Goal: Information Seeking & Learning: Learn about a topic

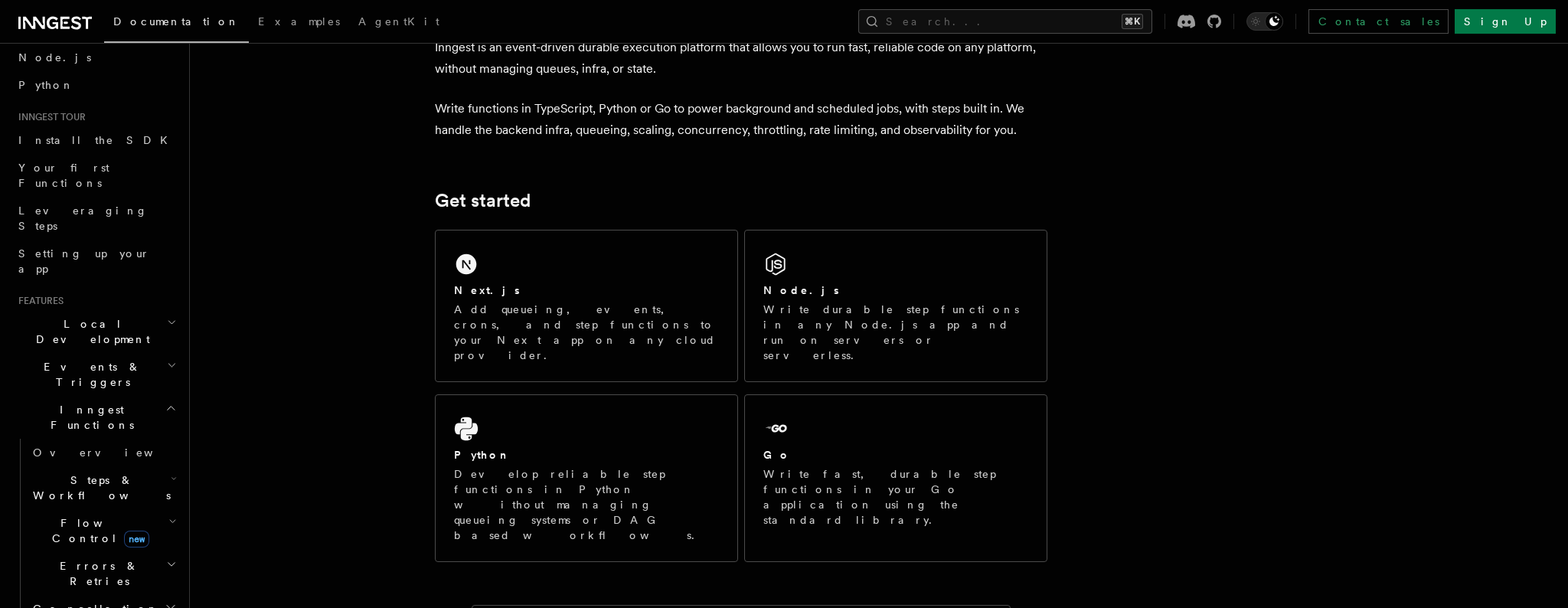
scroll to position [153, 0]
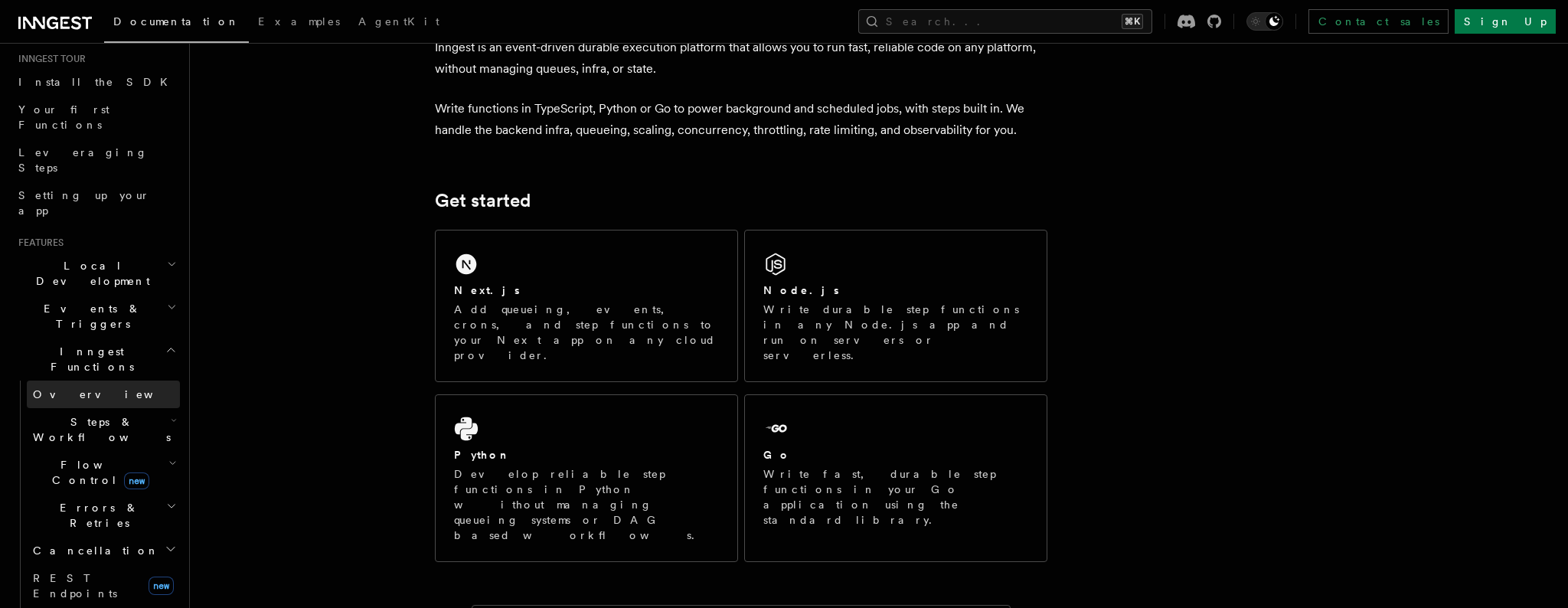
click at [112, 381] on link "Overview" at bounding box center [103, 394] width 154 height 28
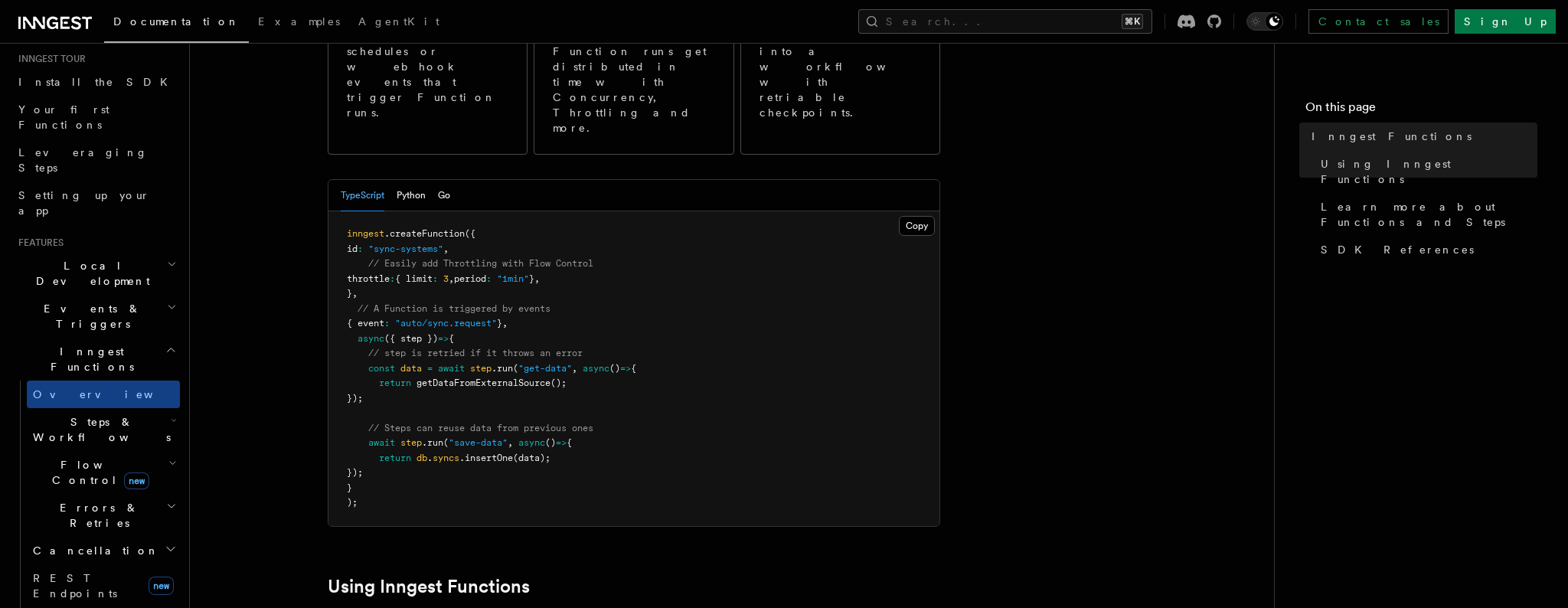
scroll to position [257, 0]
drag, startPoint x: 425, startPoint y: 340, endPoint x: 352, endPoint y: 305, distance: 81.0
click at [346, 296] on pre "inngest .createFunction ({ id : "sync-systems" , // Easily add Throttling with …" at bounding box center [634, 366] width 611 height 314
copy code "// step is retried if it throws an error const data = await step .run ( "get-da…"
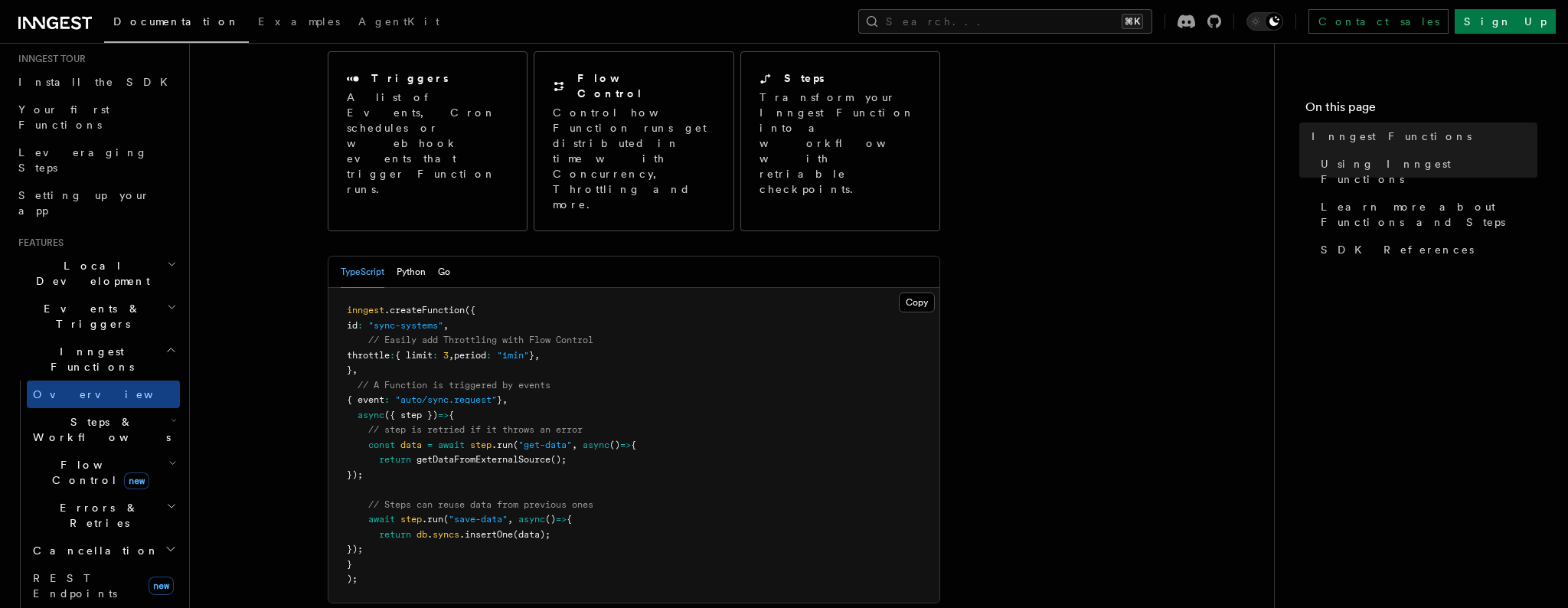
scroll to position [180, 0]
click at [390, 347] on span "throttle" at bounding box center [367, 352] width 43 height 11
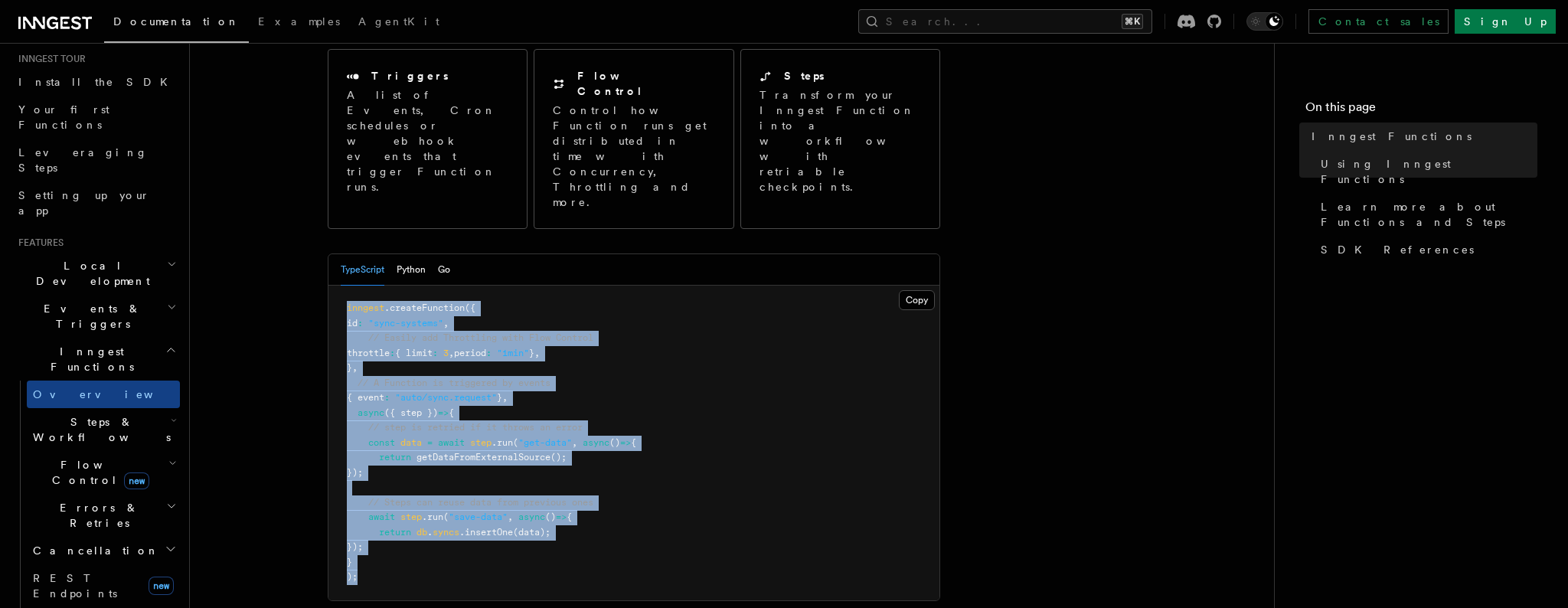
drag, startPoint x: 339, startPoint y: 241, endPoint x: 456, endPoint y: 515, distance: 297.9
click at [456, 515] on pre "inngest .createFunction ({ id : "sync-systems" , // Easily add Throttling with …" at bounding box center [634, 442] width 611 height 314
copy code "inngest .createFunction ({ id : "sync-systems" , // Easily add Throttling with …"
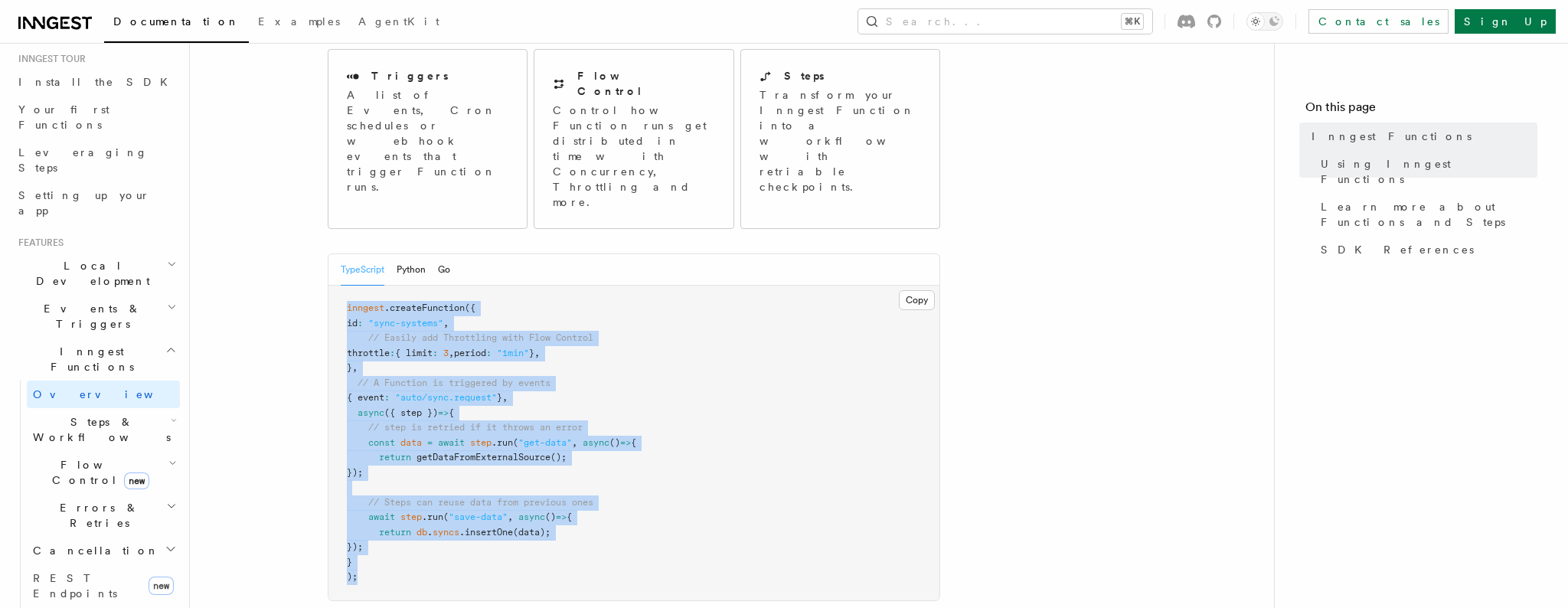
scroll to position [39, 0]
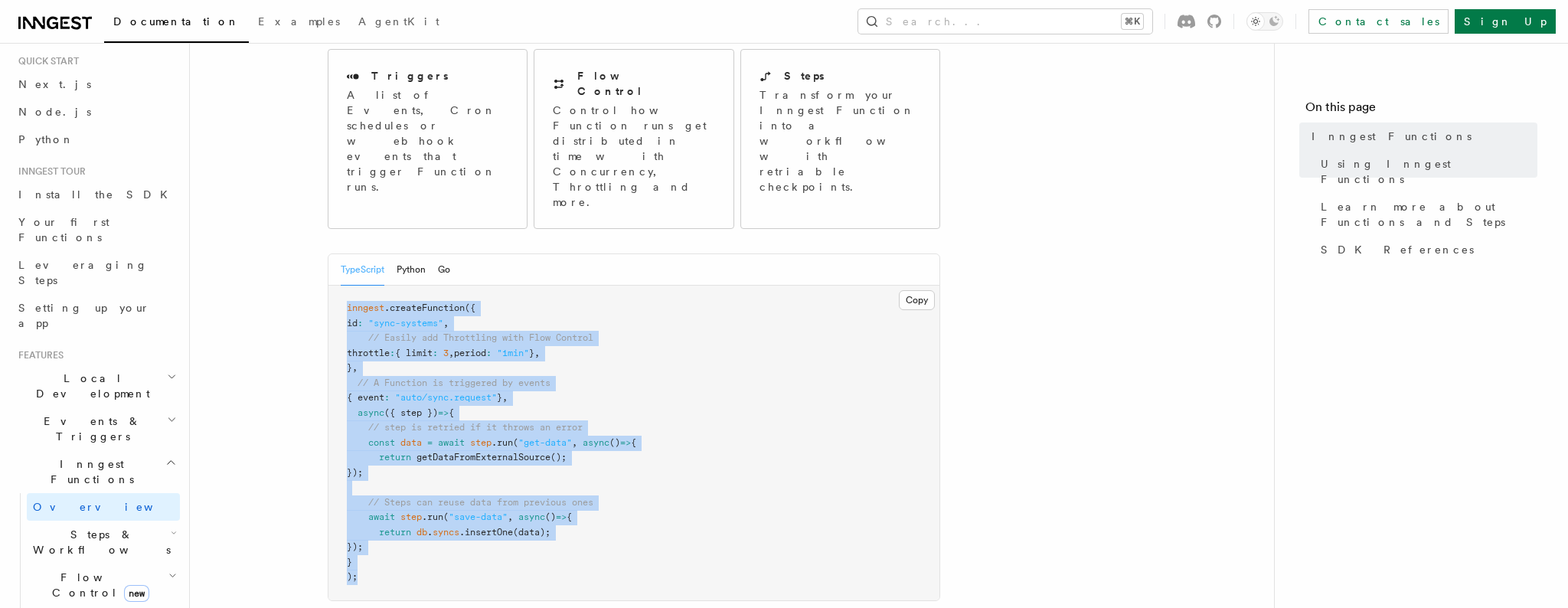
click at [670, 285] on pre "inngest .createFunction ({ id : "sync-systems" , // Easily add Throttling with …" at bounding box center [634, 442] width 611 height 314
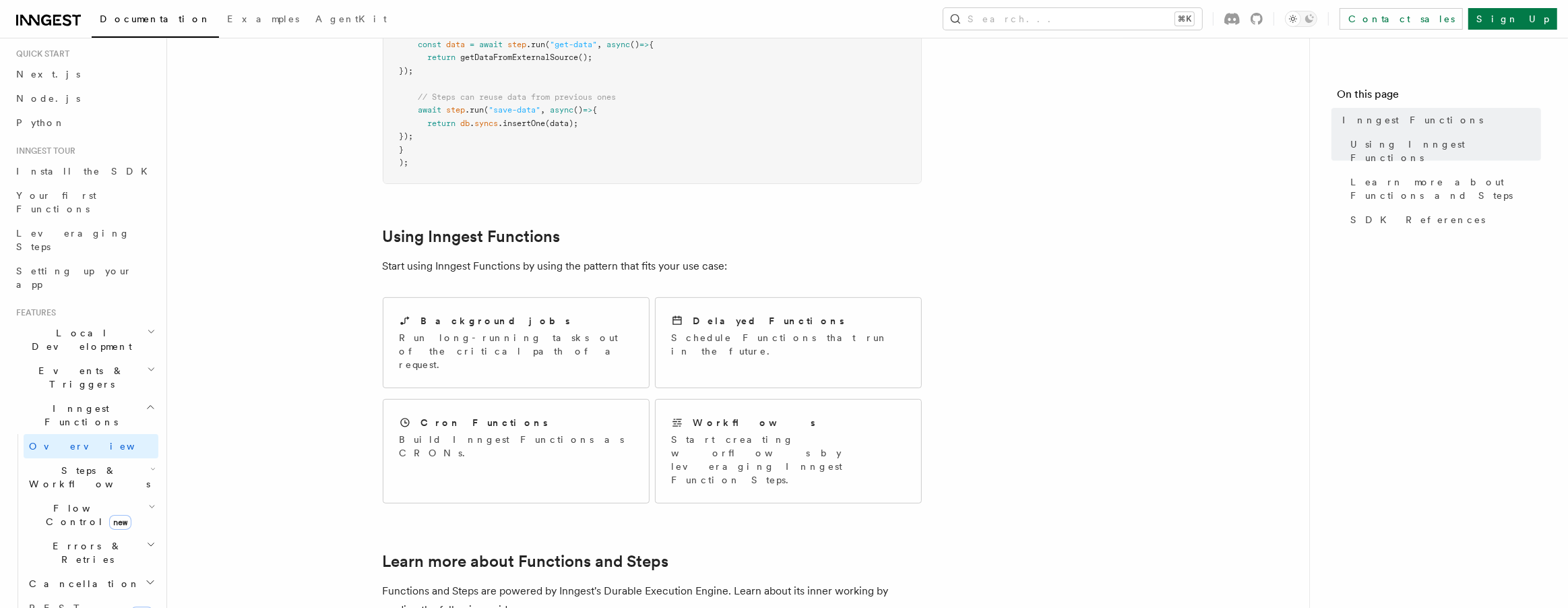
scroll to position [508, 0]
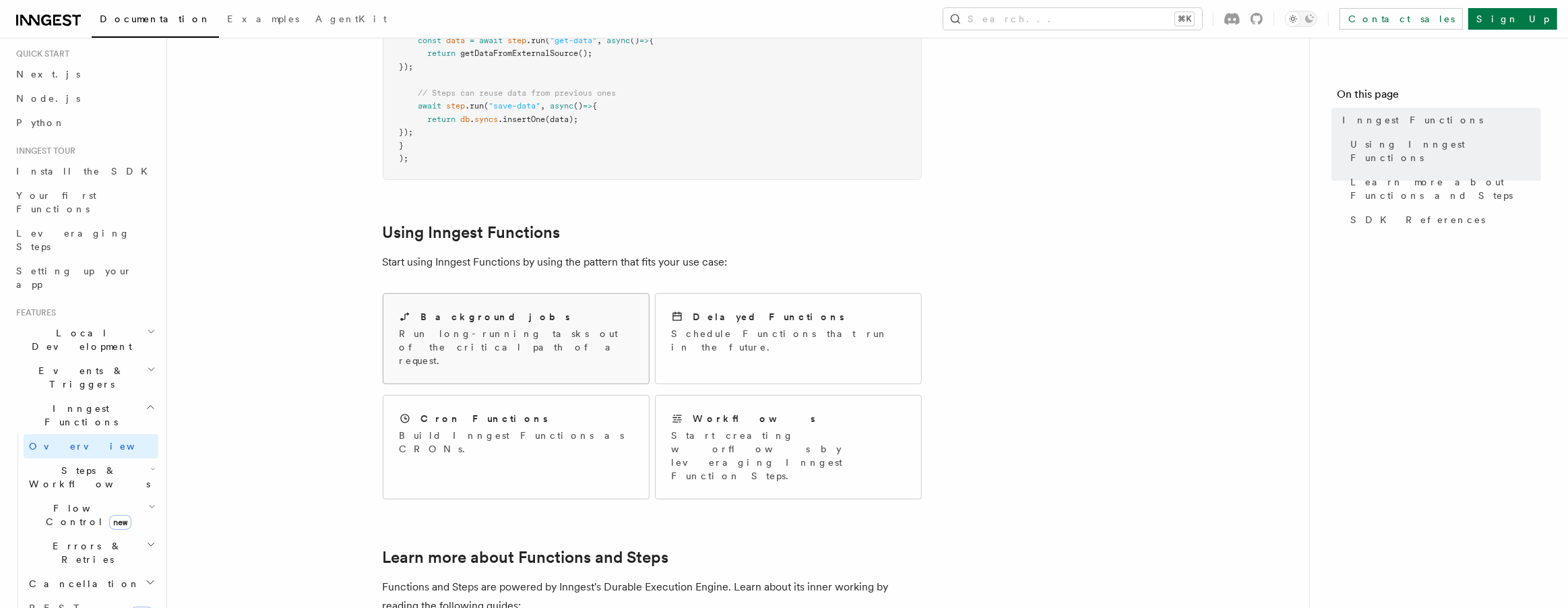
click at [582, 327] on p "Run long-running tasks out of the critical path of a request." at bounding box center [516, 347] width 233 height 41
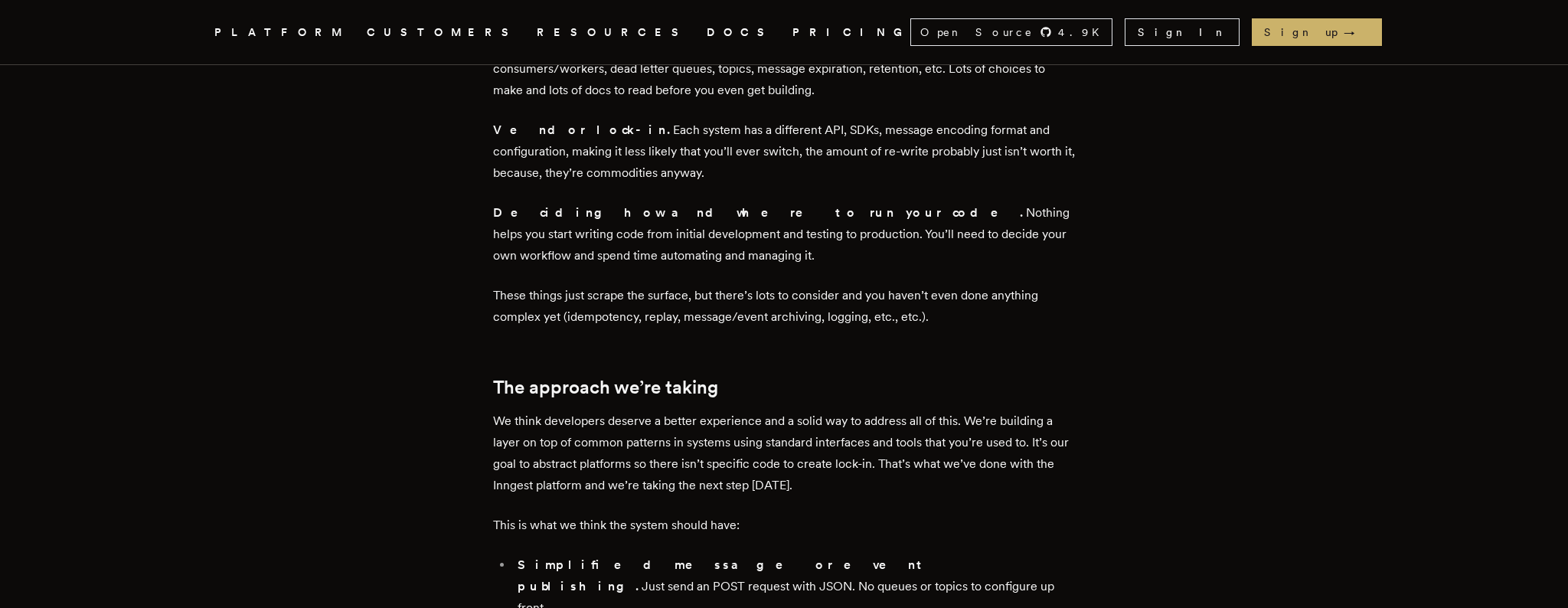
scroll to position [1497, 0]
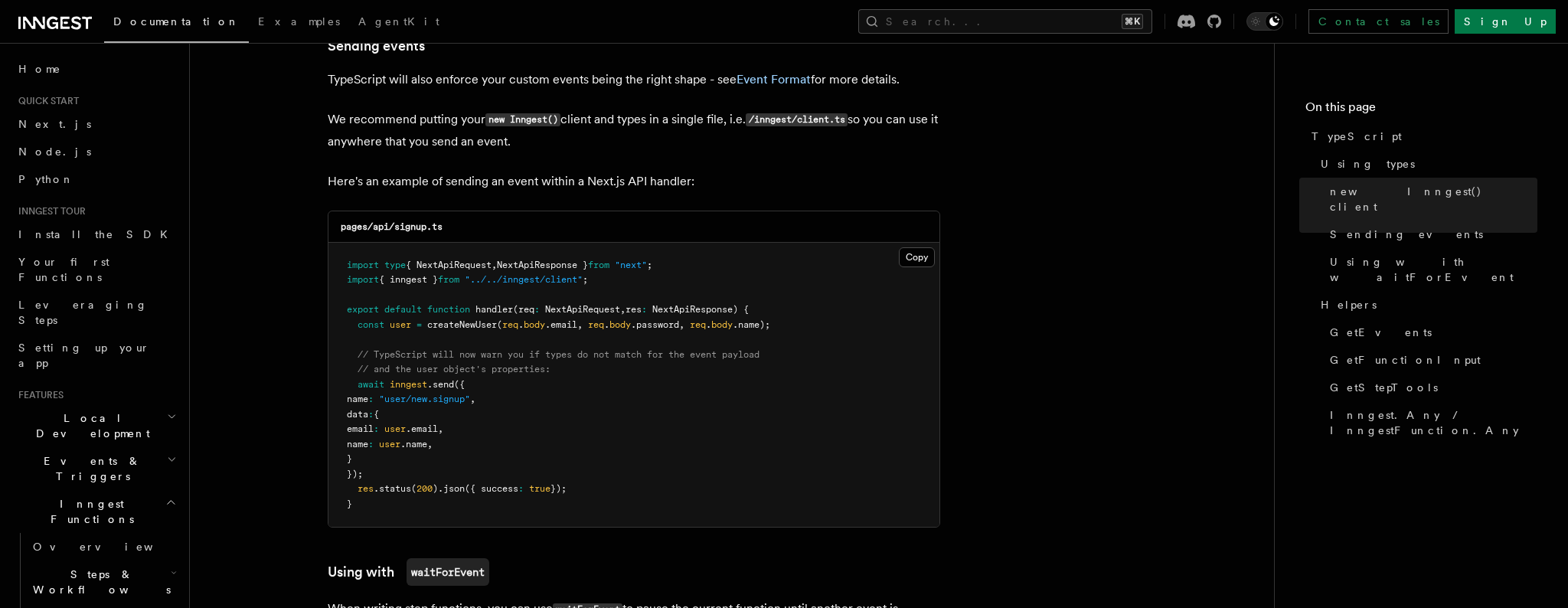
scroll to position [1155, 0]
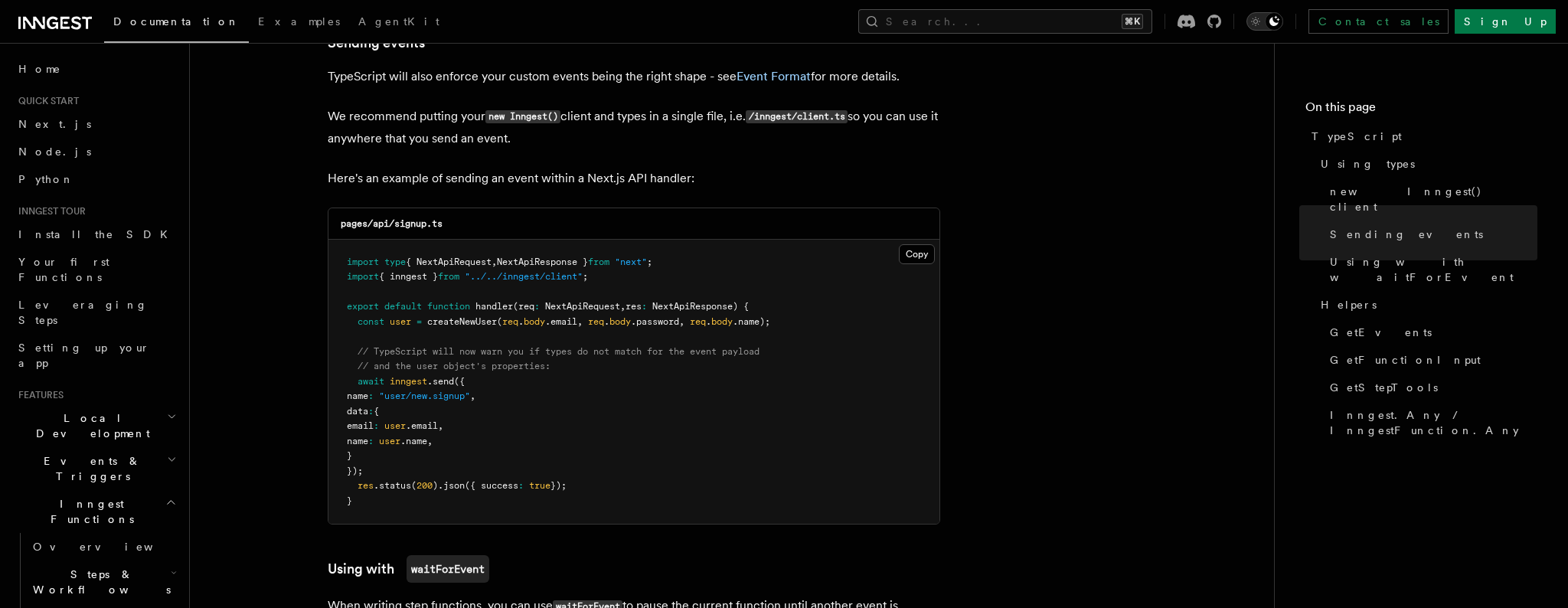
click at [1263, 21] on icon "Toggle dark mode" at bounding box center [1256, 21] width 15 height 15
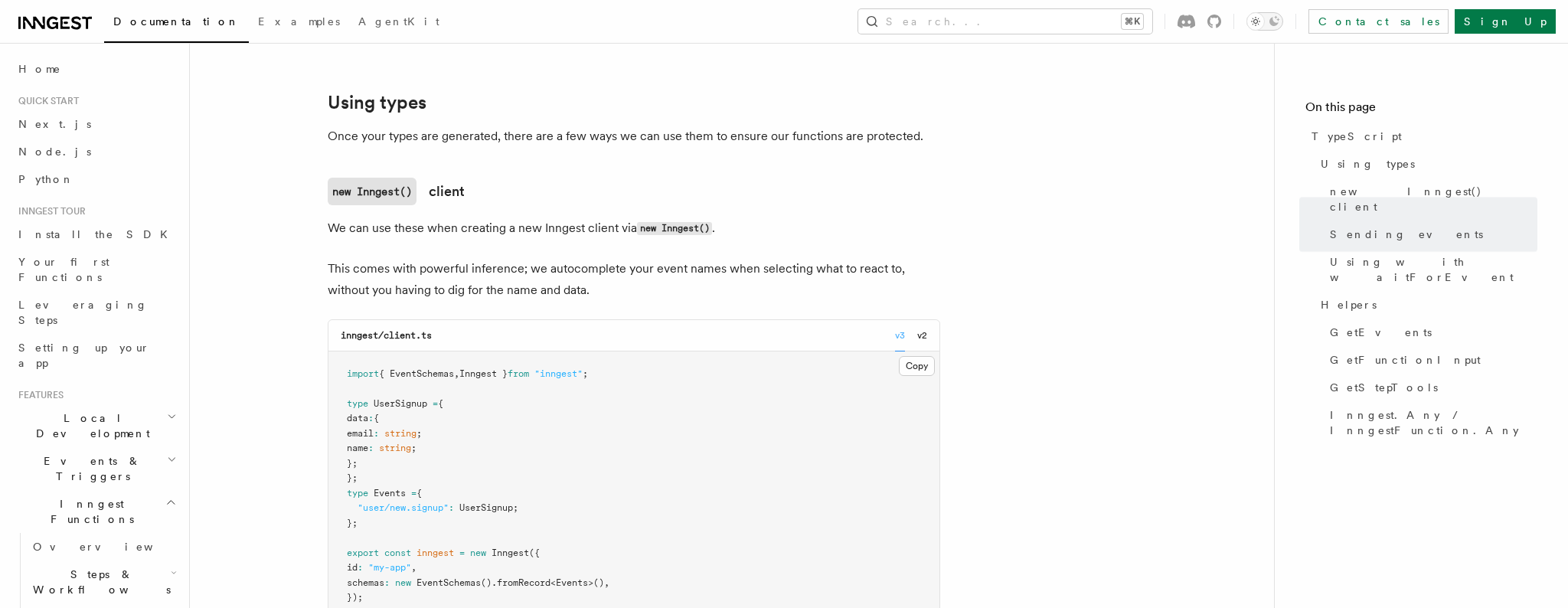
scroll to position [0, 0]
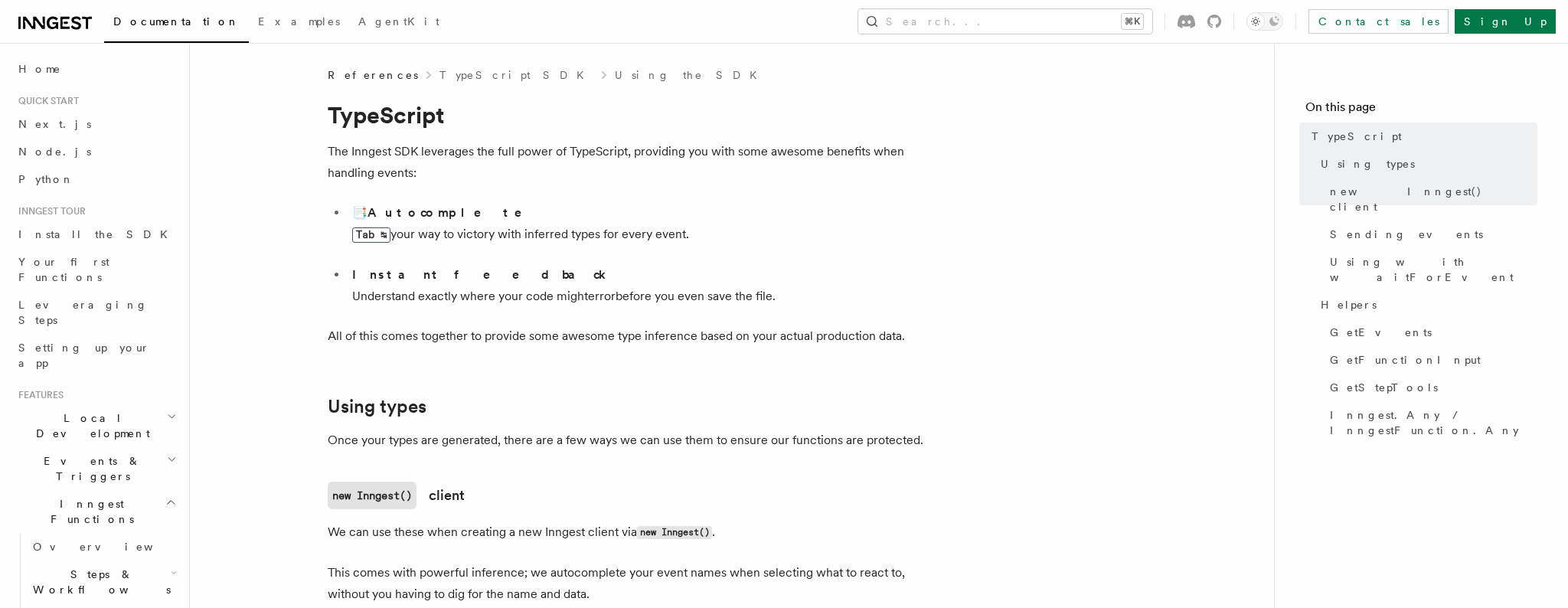
click at [188, 339] on header "Search... Documentation Examples AgentKit Home Quick start Next.js Node.js Pyth…" at bounding box center [95, 325] width 190 height 565
drag, startPoint x: 190, startPoint y: 338, endPoint x: 227, endPoint y: 337, distance: 37.0
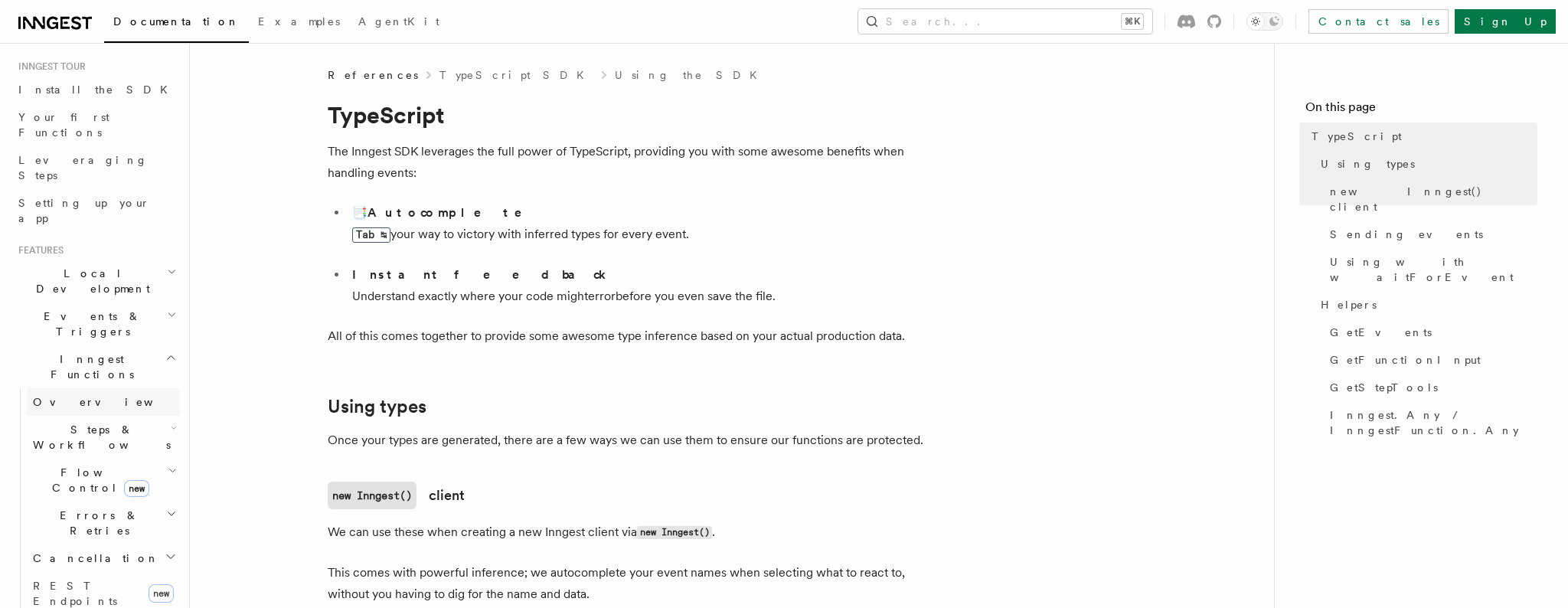
scroll to position [150, 0]
click at [76, 346] on span "Inngest Functions" at bounding box center [89, 361] width 154 height 31
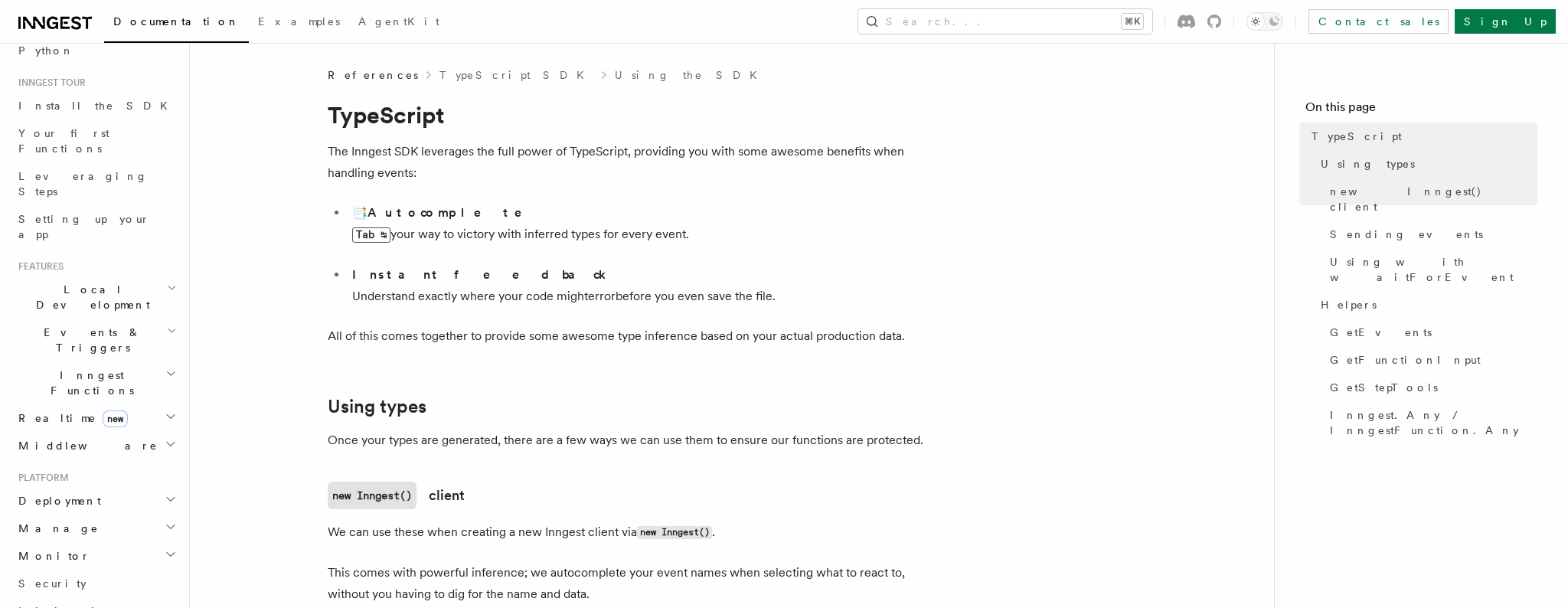
click at [103, 282] on span "Local Development" at bounding box center [90, 297] width 154 height 31
click at [103, 283] on span "Local Development" at bounding box center [90, 299] width 154 height 31
click at [107, 320] on h2 "Events & Triggers" at bounding box center [96, 340] width 168 height 43
click at [80, 363] on link "Overview" at bounding box center [103, 377] width 154 height 28
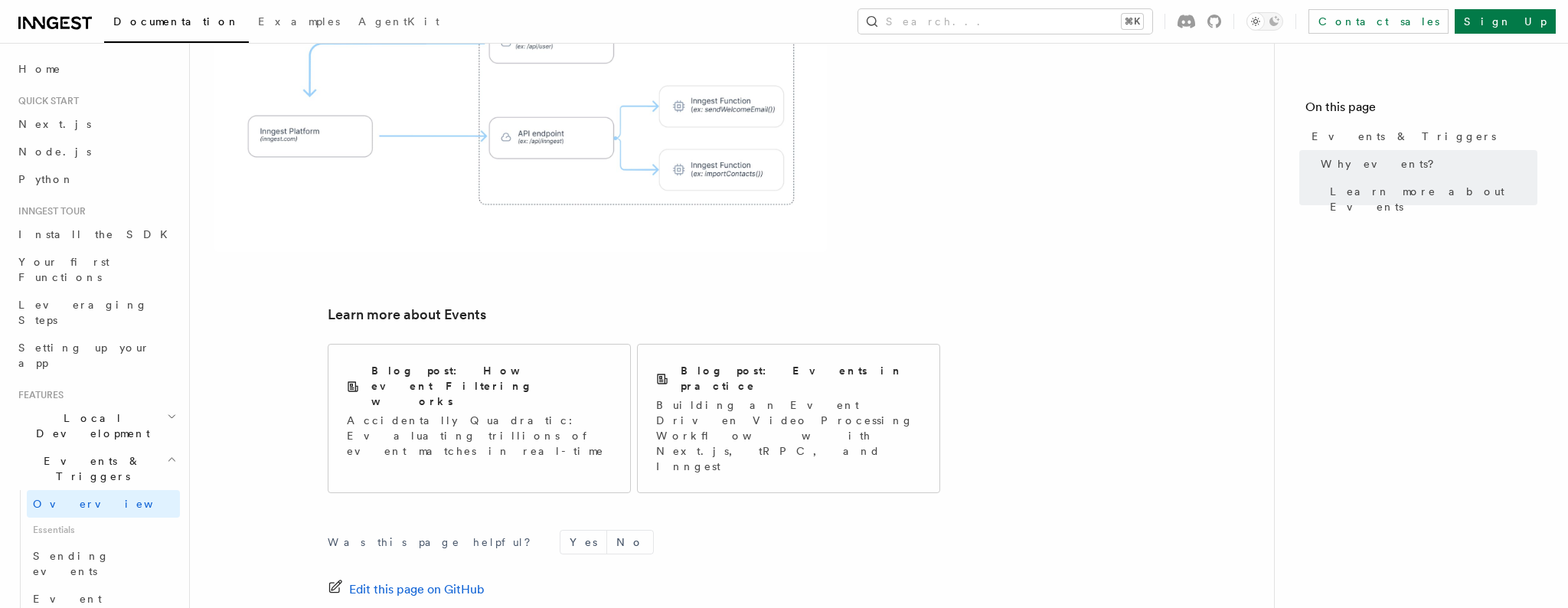
scroll to position [984, 0]
click at [136, 517] on span "Essentials" at bounding box center [103, 529] width 154 height 24
click at [103, 549] on span "Sending events" at bounding box center [70, 563] width 76 height 28
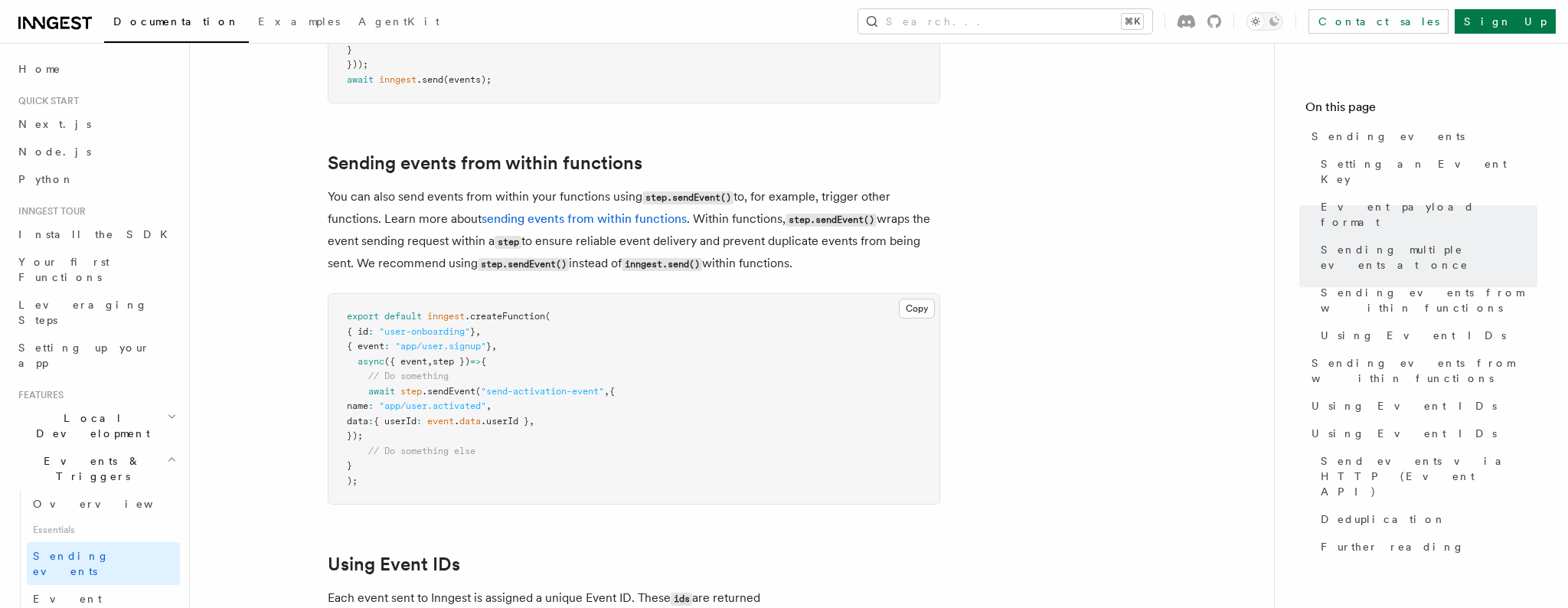
scroll to position [2281, 0]
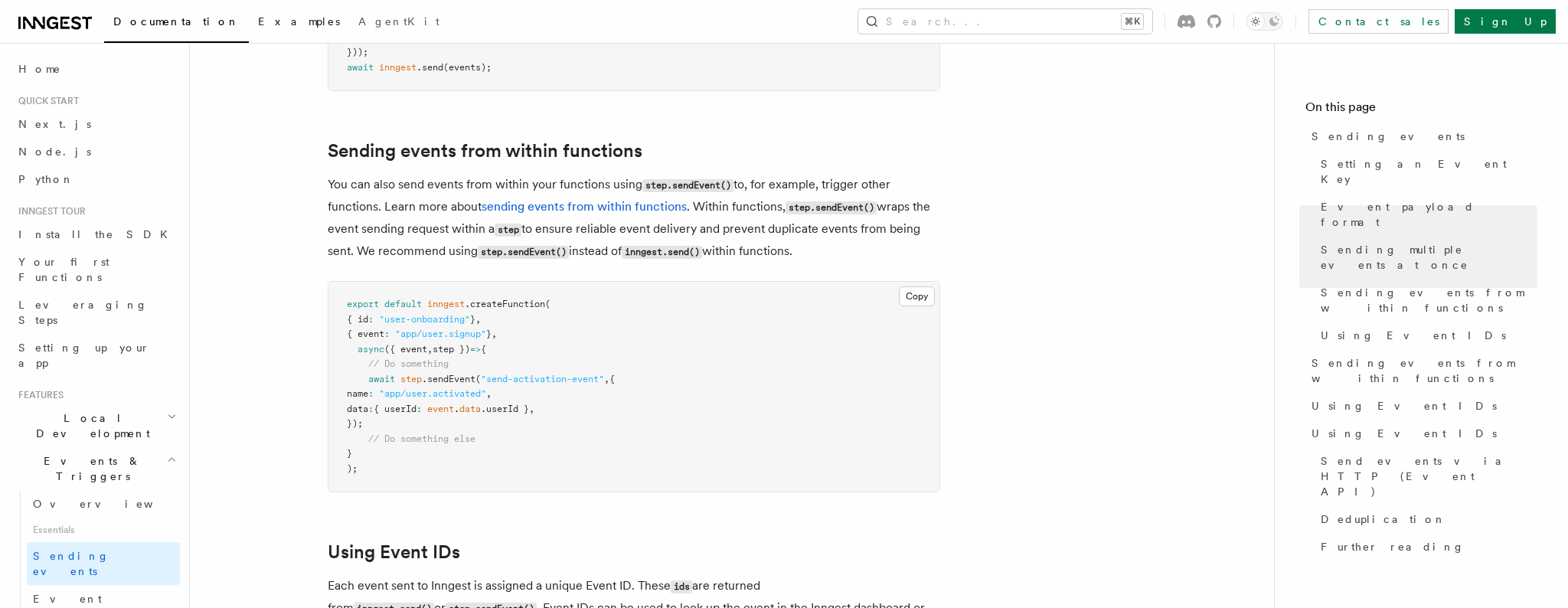
click at [258, 23] on span "Examples" at bounding box center [300, 21] width 82 height 13
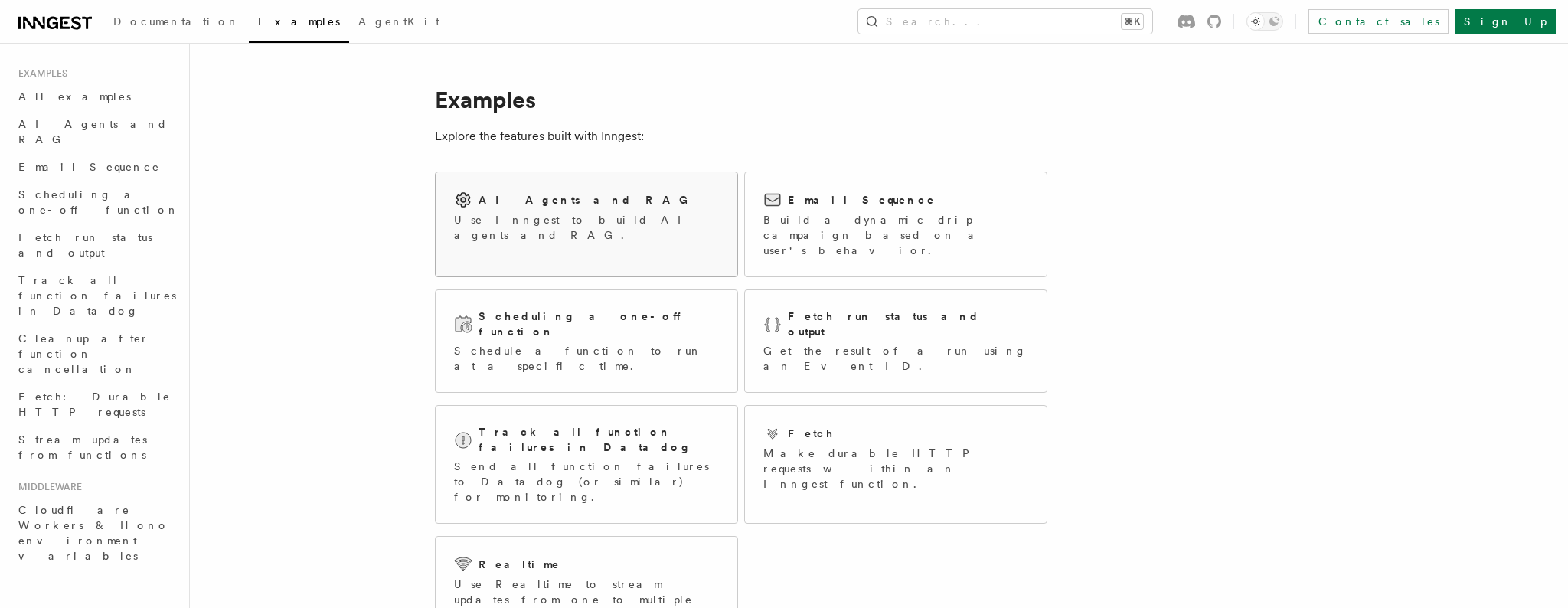
click at [629, 220] on p "Use Inngest to build AI agents and RAG." at bounding box center [586, 227] width 265 height 31
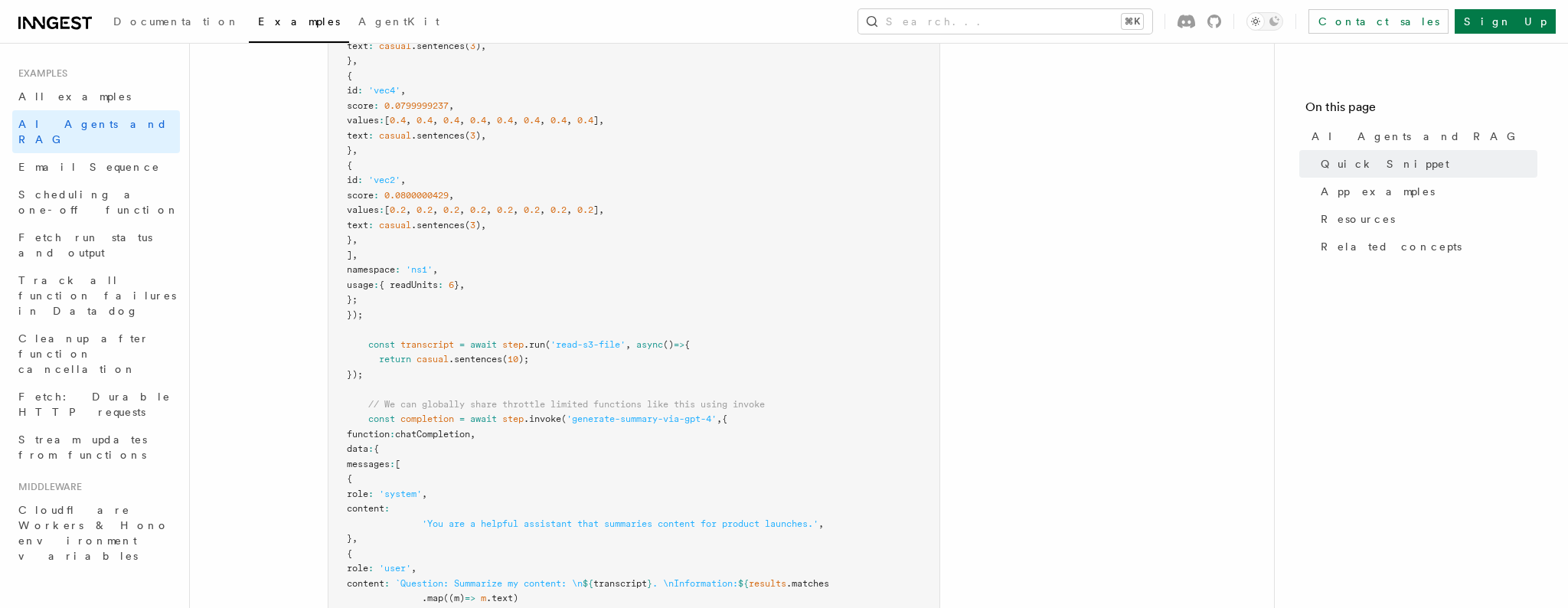
scroll to position [685, 0]
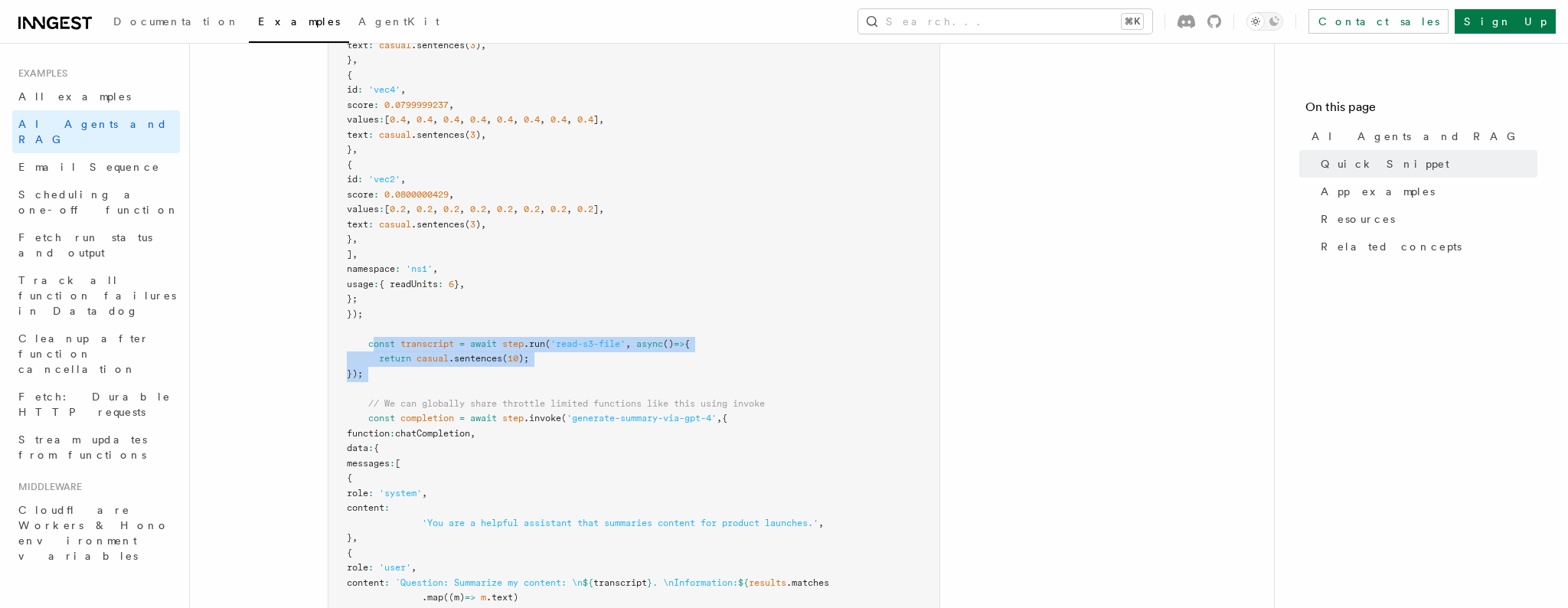
drag, startPoint x: 376, startPoint y: 340, endPoint x: 374, endPoint y: 328, distance: 12.2
click at [416, 382] on pre "export const summarizeContent = inngest .createFunction ( { name : 'Summarize c…" at bounding box center [634, 373] width 611 height 1031
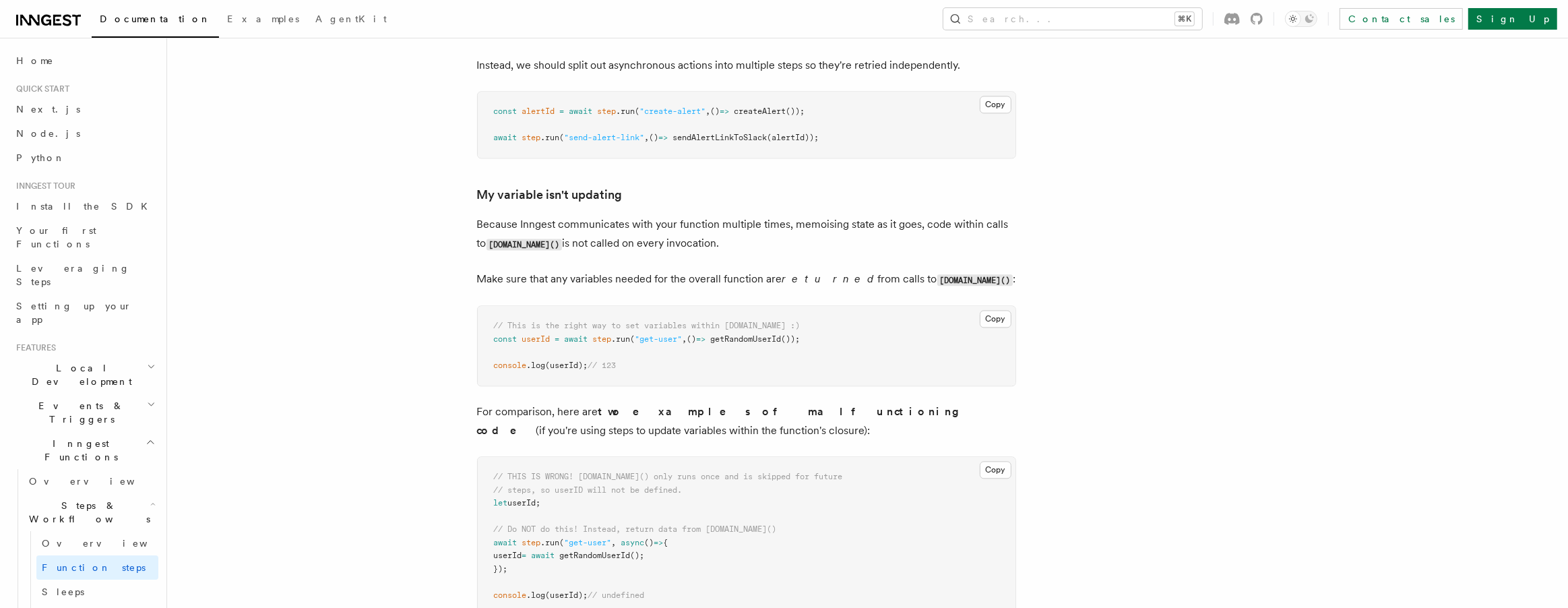
scroll to position [3336, 0]
